Goal: Information Seeking & Learning: Learn about a topic

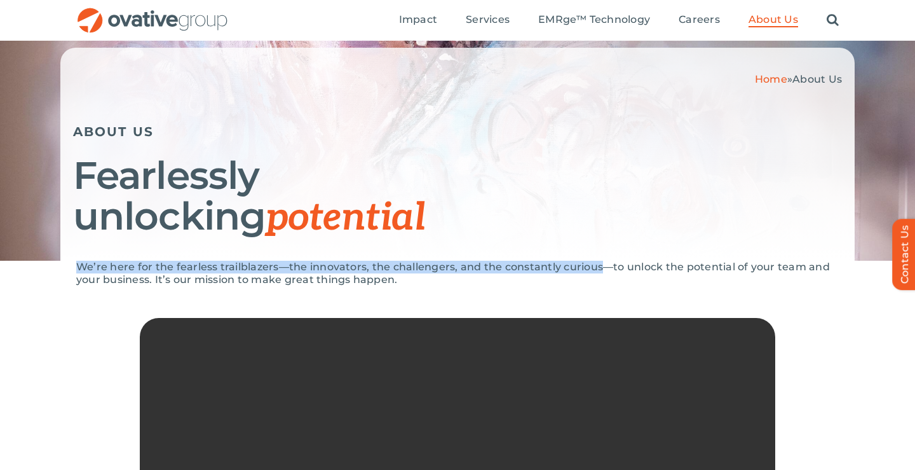
drag, startPoint x: 0, startPoint y: 0, endPoint x: 598, endPoint y: 270, distance: 656.0
click at [598, 270] on div "We’re here for the fearless trailblazers—the innovators, the challengers, and t…" at bounding box center [457, 471] width 915 height 420
copy p "We’re here for the fearless trailblazers—the innovators, the challengers, and t…"
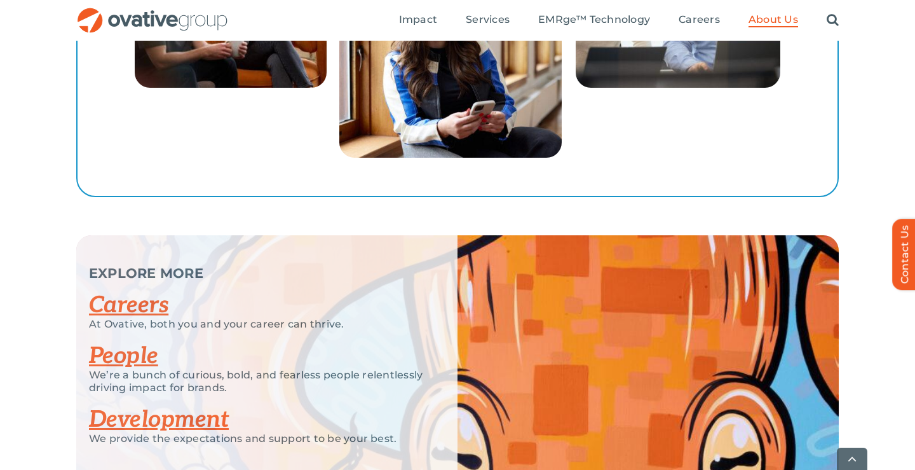
scroll to position [2473, 0]
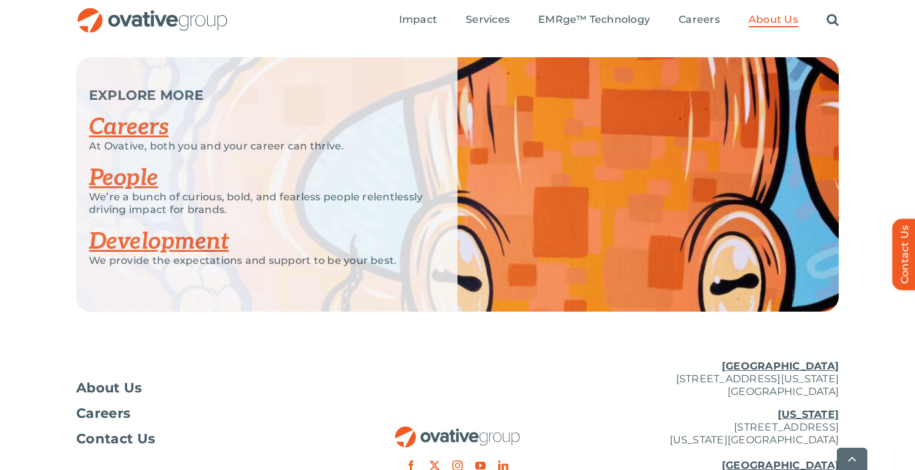
click at [149, 169] on link "People" at bounding box center [123, 178] width 69 height 28
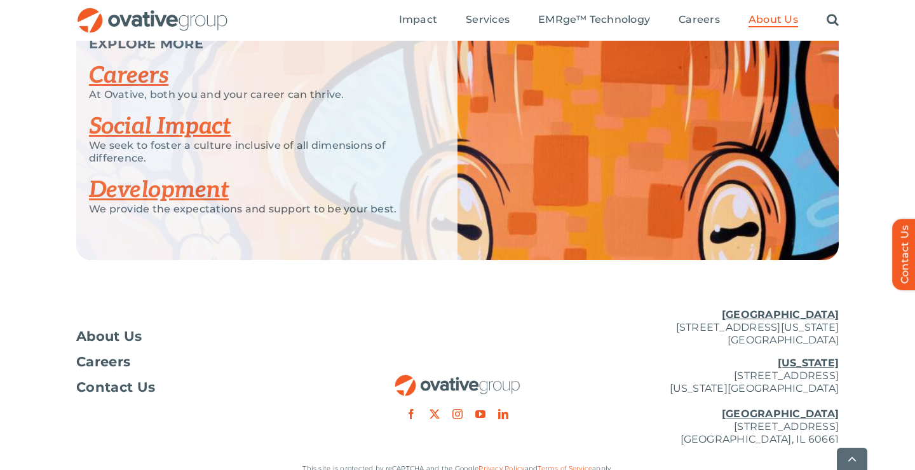
scroll to position [1768, 0]
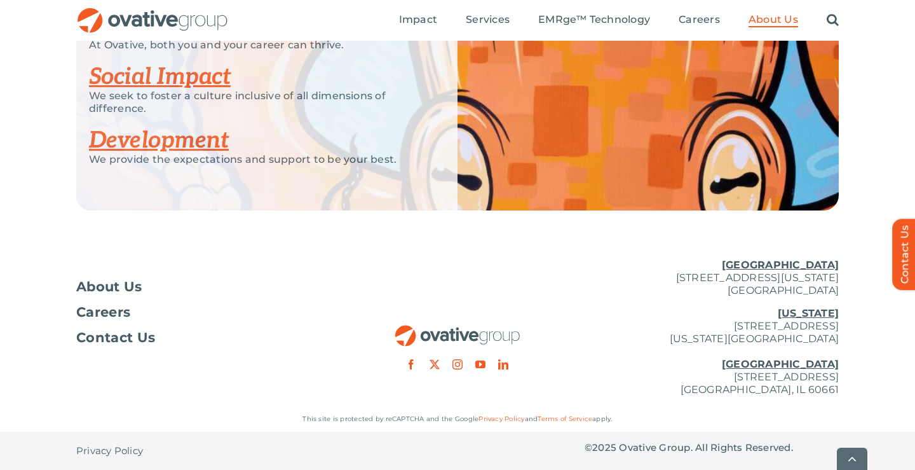
click at [149, 138] on link "Development" at bounding box center [159, 140] width 140 height 28
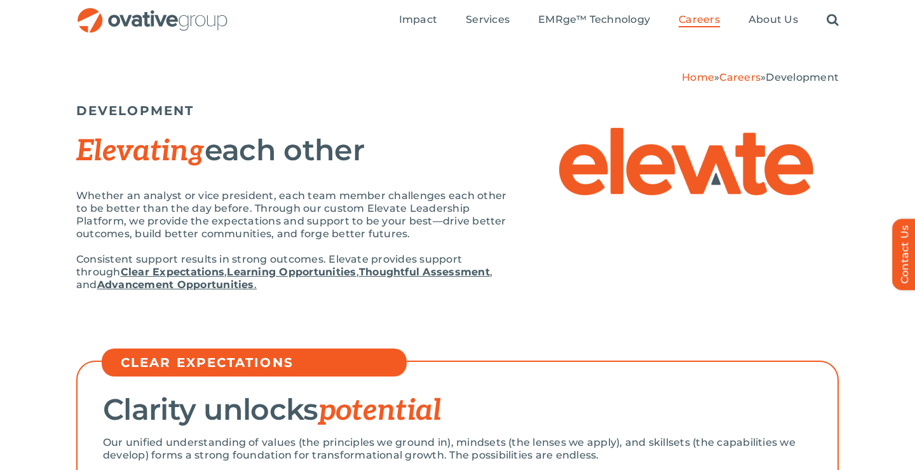
scroll to position [36, 0]
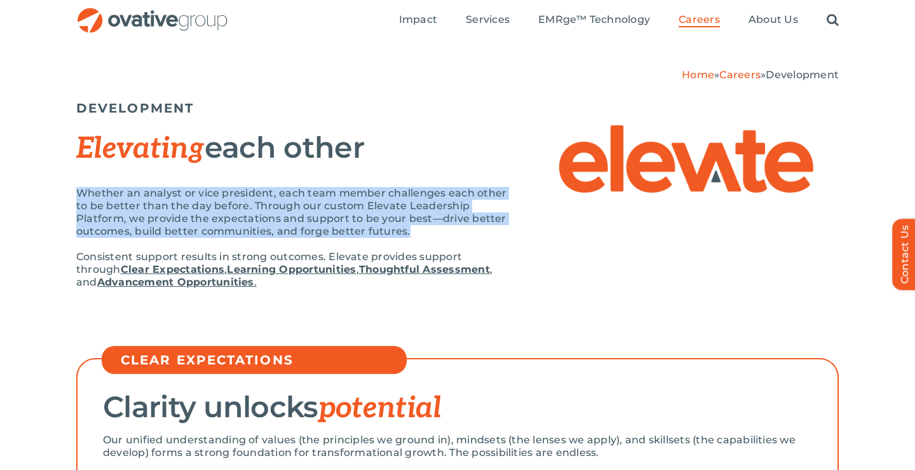
drag, startPoint x: 69, startPoint y: 184, endPoint x: 419, endPoint y: 233, distance: 353.0
click at [420, 233] on div "Home » Careers » Development DEVELOPMENT Elevating each other Whether an analys…" at bounding box center [457, 188] width 915 height 303
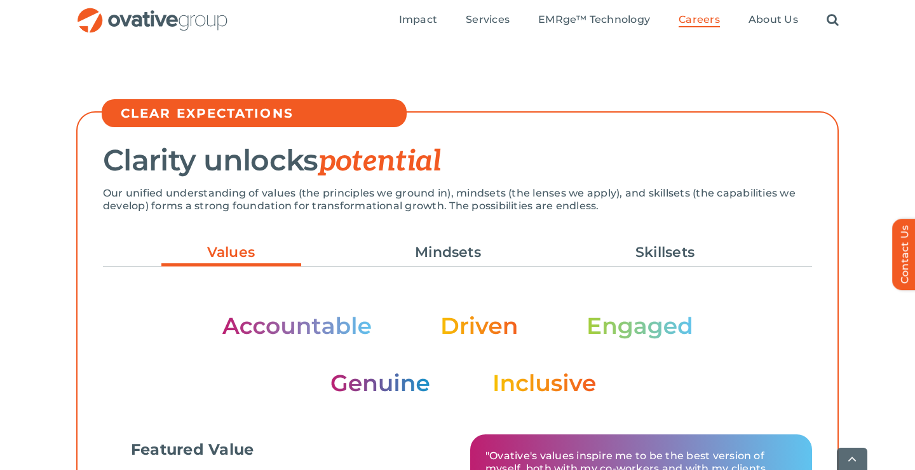
scroll to position [0, 0]
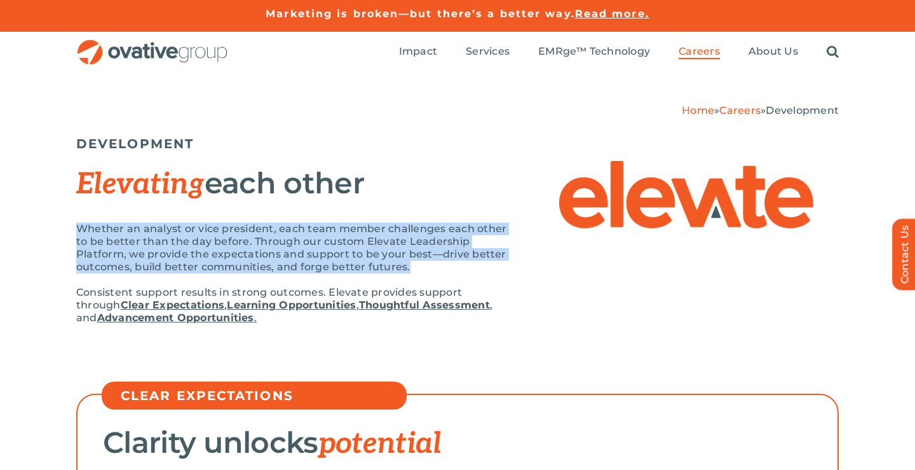
copy p "Whether an analyst or vice president, each team member challenges each other to…"
